Goal: Task Accomplishment & Management: Complete application form

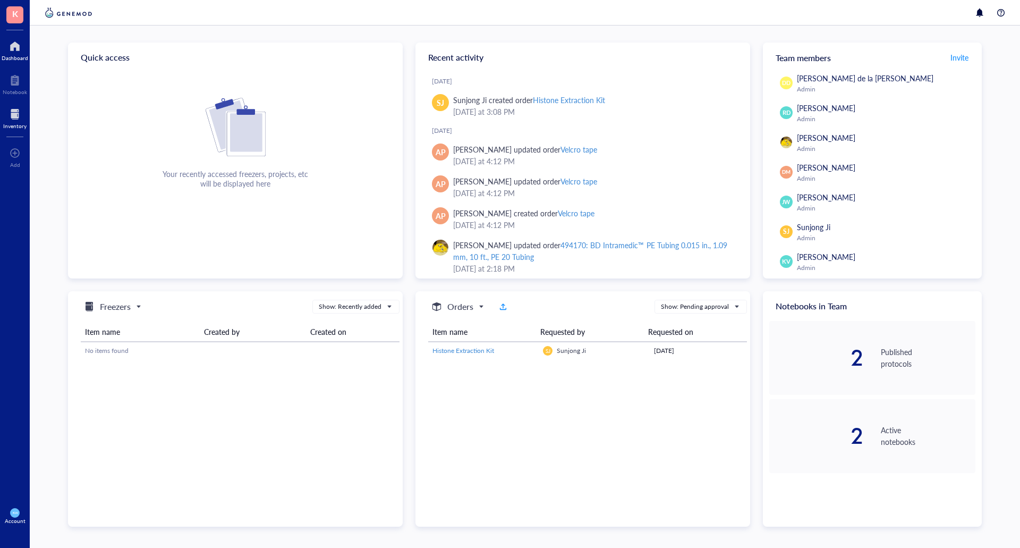
click at [18, 112] on div at bounding box center [14, 114] width 23 height 17
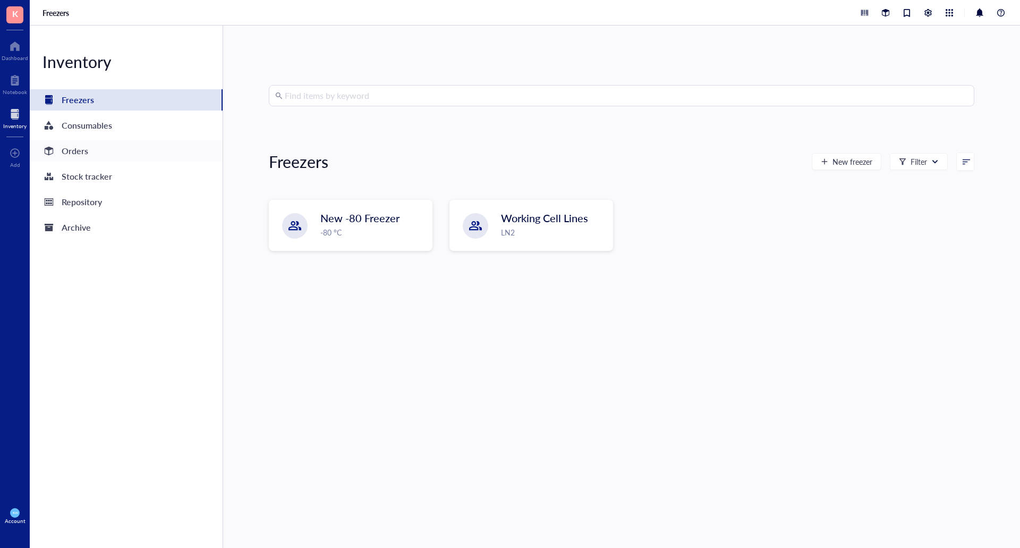
click at [80, 153] on div "Orders" at bounding box center [75, 150] width 27 height 15
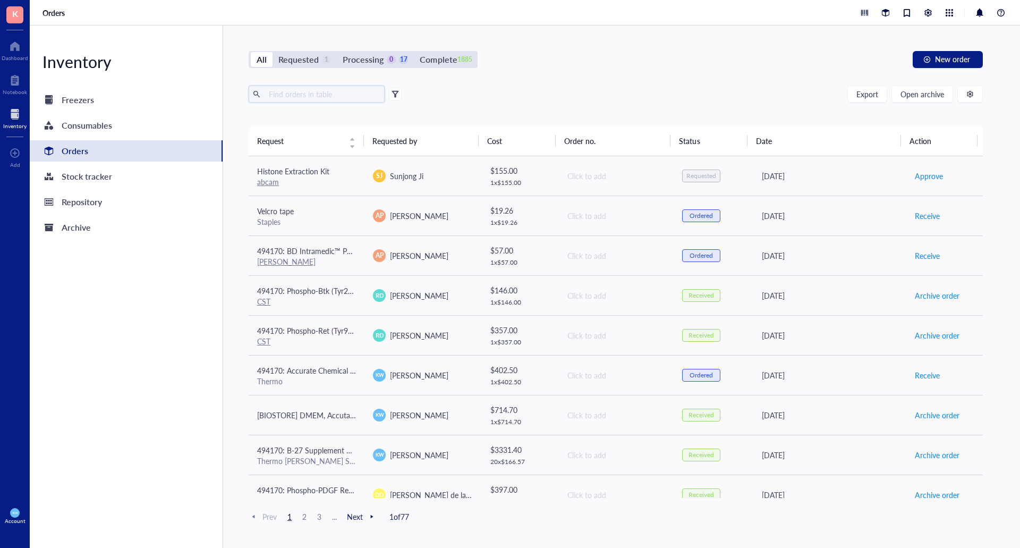
click at [327, 98] on input "text" at bounding box center [323, 94] width 116 height 16
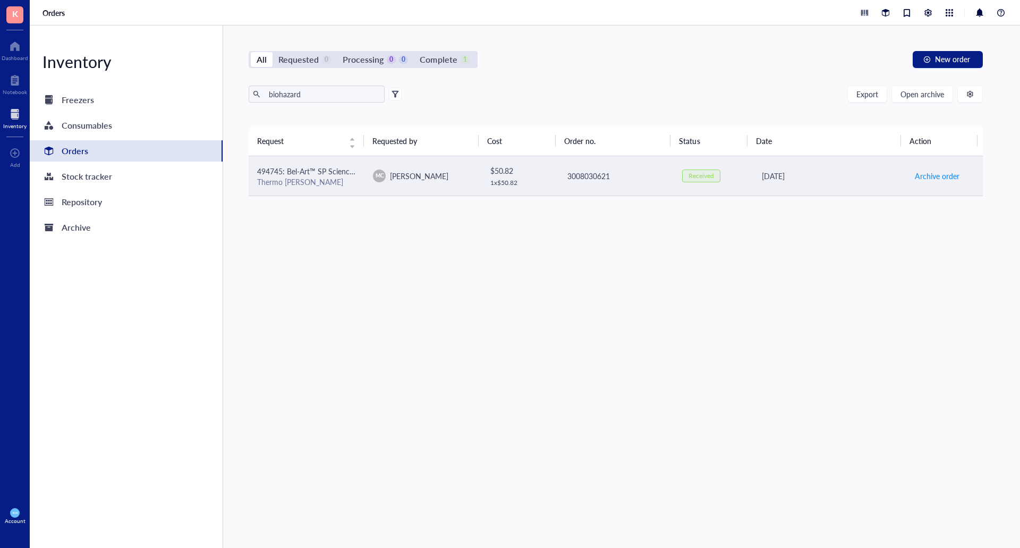
click at [327, 164] on td "494745: Bel-Art™ SP Scienceware™ Clavies™ Biohazard Bag Holder Cover Thermo [PE…" at bounding box center [307, 176] width 116 height 40
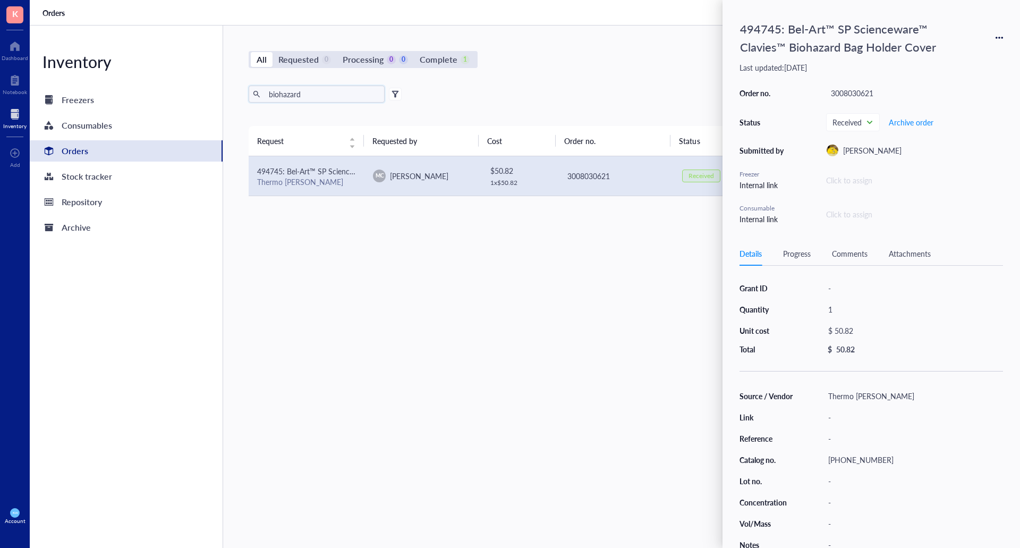
click at [344, 90] on input "biohazard" at bounding box center [323, 94] width 116 height 16
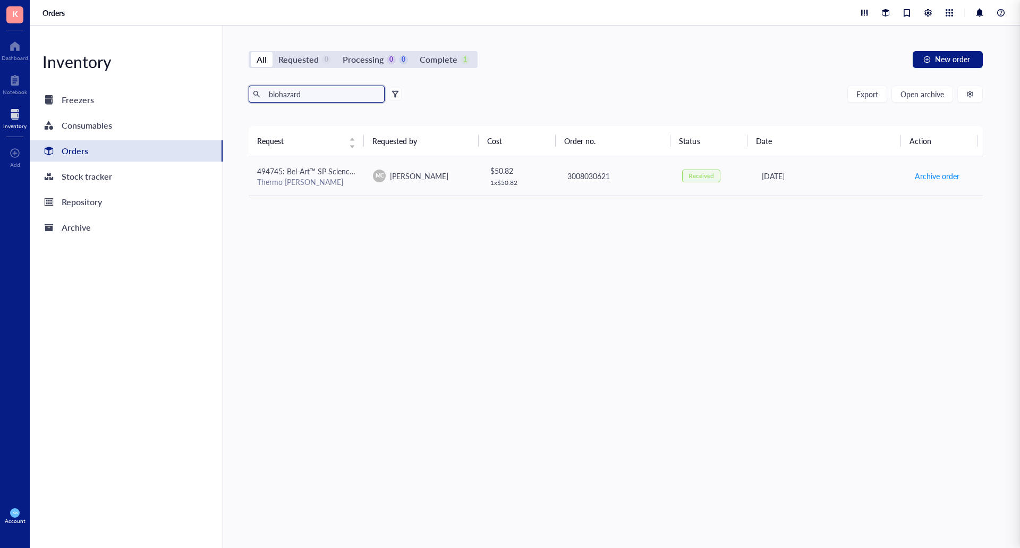
click at [344, 90] on input "biohazard" at bounding box center [323, 94] width 116 height 16
type input "bag"
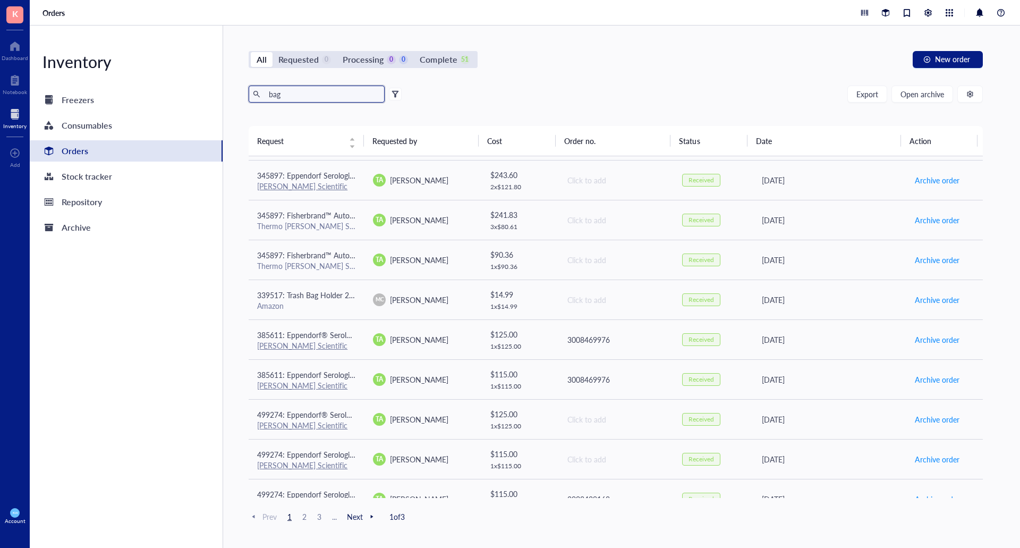
scroll to position [478, 0]
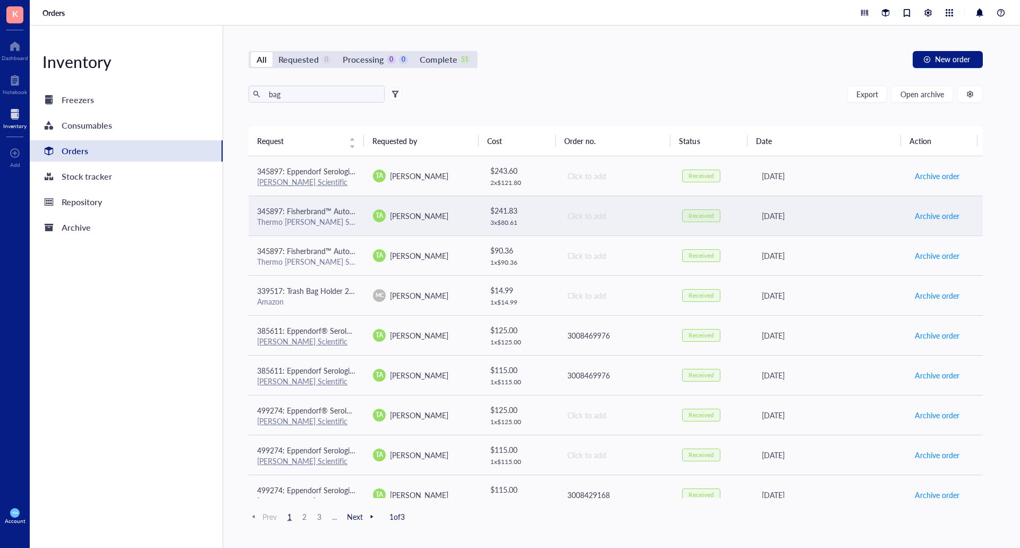
click at [285, 219] on div "Thermo [PERSON_NAME] Scientific" at bounding box center [306, 222] width 99 height 10
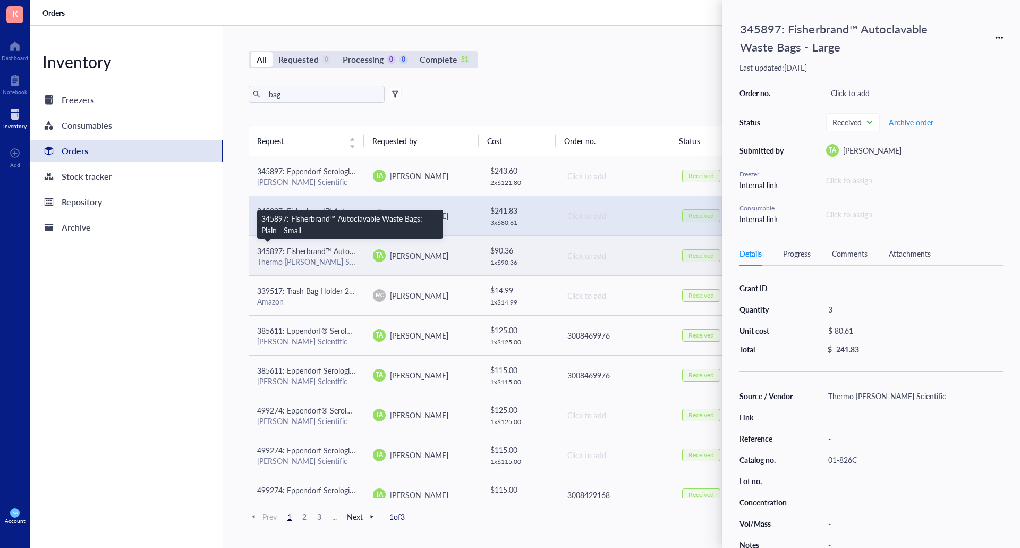
click at [285, 250] on span "345897: Fisherbrand™ Autoclavable Waste Bags: Plain - Small" at bounding box center [359, 250] width 204 height 11
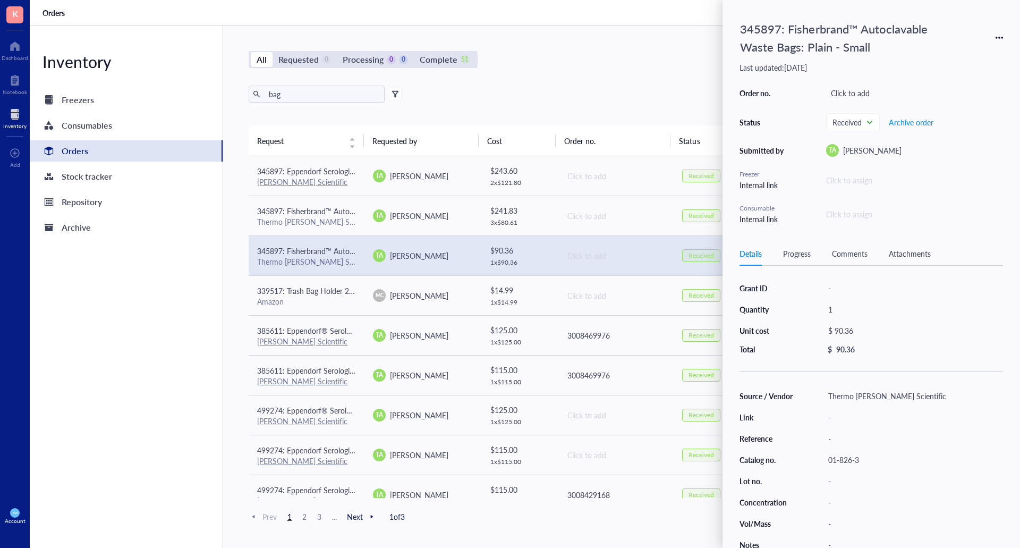
click at [185, 253] on div "Inventory Freezers Consumables Orders Stock tracker Repository Archive" at bounding box center [126, 287] width 193 height 522
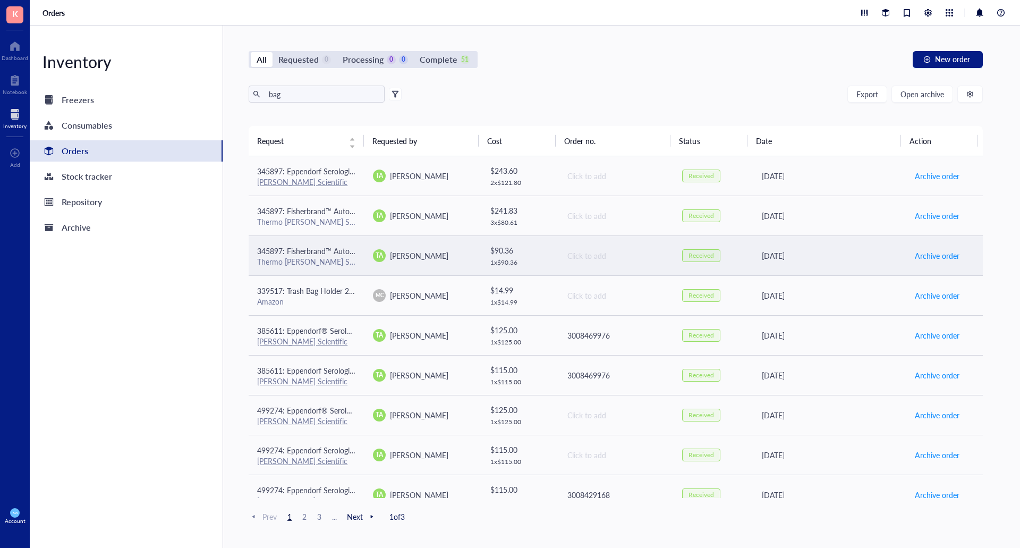
click at [456, 258] on div "TA [PERSON_NAME]" at bounding box center [422, 255] width 99 height 13
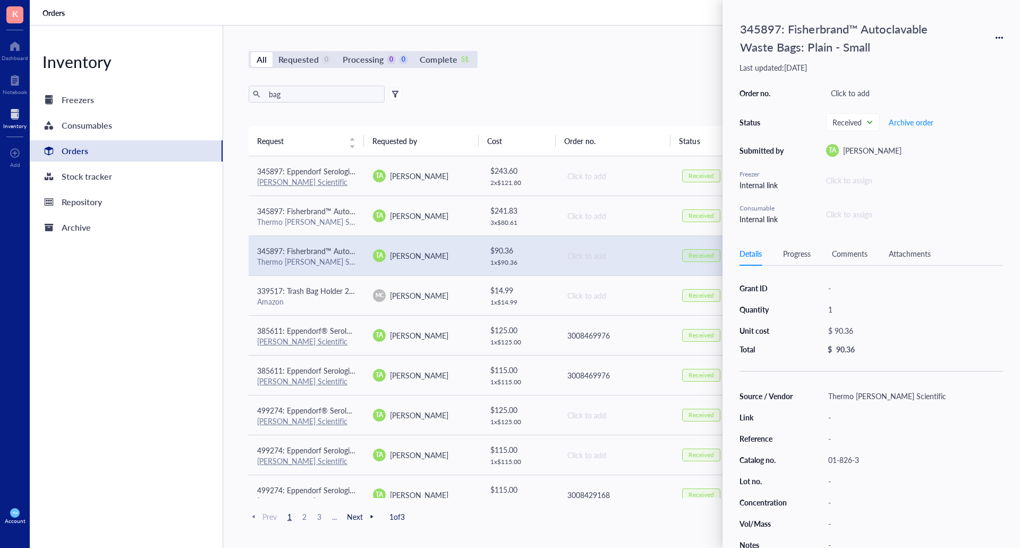
click at [996, 39] on icon at bounding box center [999, 37] width 7 height 7
click at [958, 52] on span "Request again" at bounding box center [961, 53] width 67 height 12
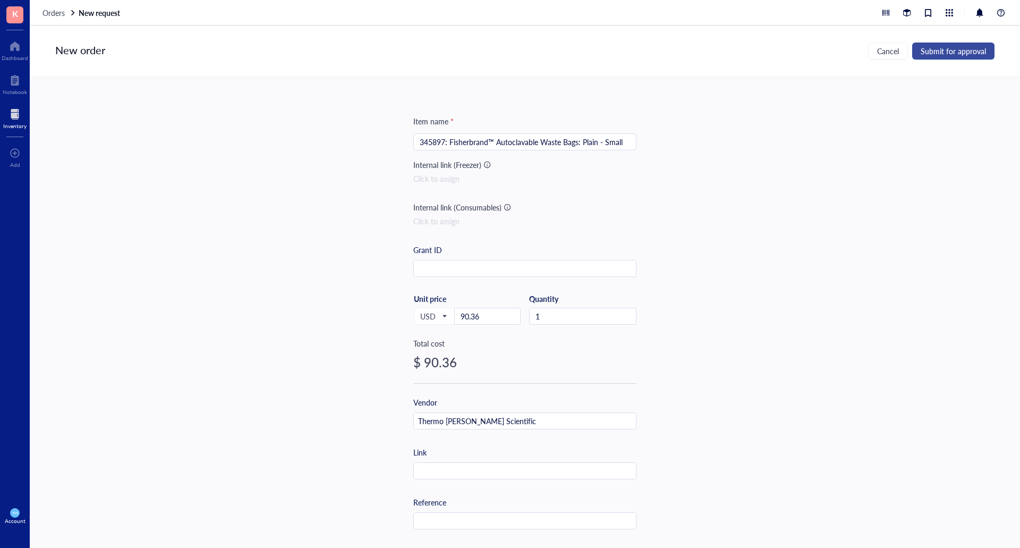
click at [953, 47] on span "Submit for approval" at bounding box center [953, 51] width 65 height 9
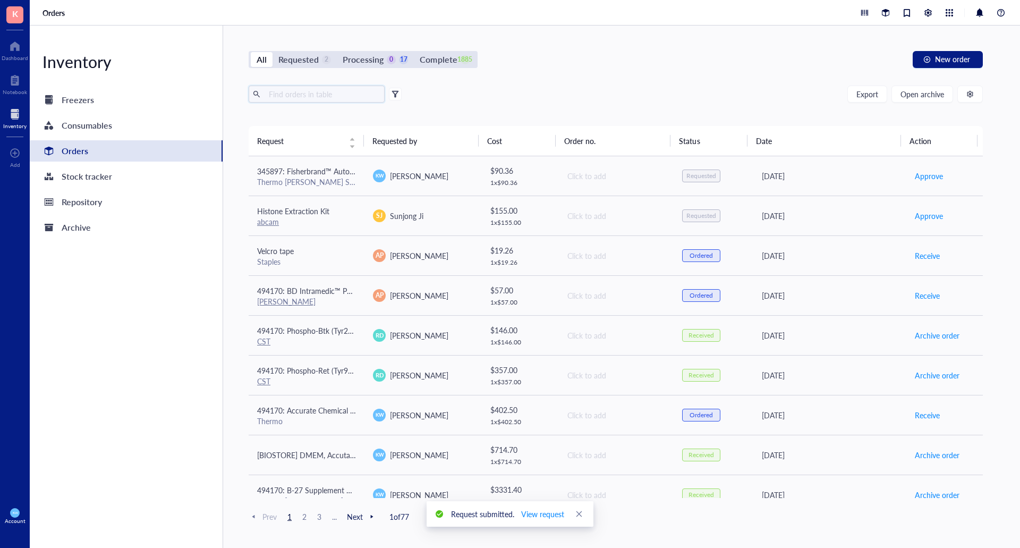
click at [323, 97] on input "text" at bounding box center [323, 94] width 116 height 16
